Goal: Task Accomplishment & Management: Manage account settings

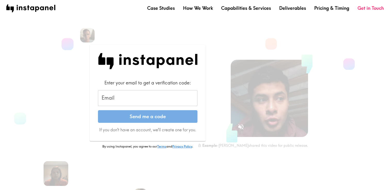
click at [125, 96] on input "Email" at bounding box center [147, 98] width 99 height 16
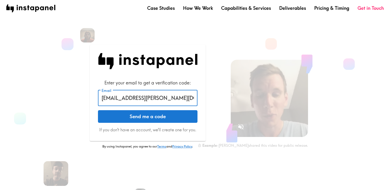
type input "[EMAIL_ADDRESS][PERSON_NAME][DOMAIN_NAME]"
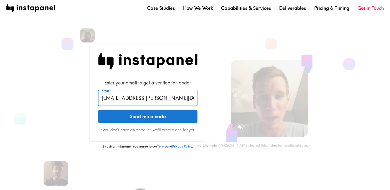
click at [151, 120] on button "Send me a code" at bounding box center [147, 116] width 99 height 13
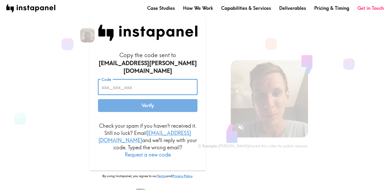
click at [122, 87] on input "Code" at bounding box center [147, 87] width 99 height 16
paste input "EED_2dn_Tug"
type input "EED_2dn_Tug"
click at [130, 104] on button "Verify" at bounding box center [147, 105] width 99 height 13
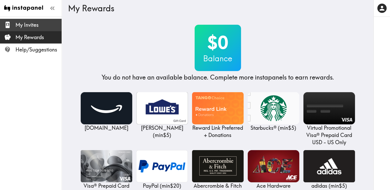
click at [37, 28] on span "My Invites" at bounding box center [38, 24] width 46 height 7
